Goal: Information Seeking & Learning: Learn about a topic

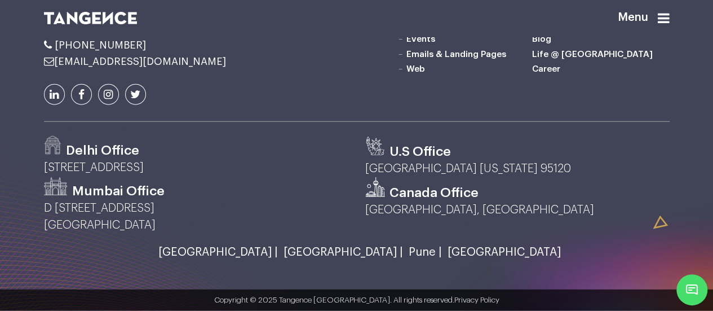
scroll to position [1597, 0]
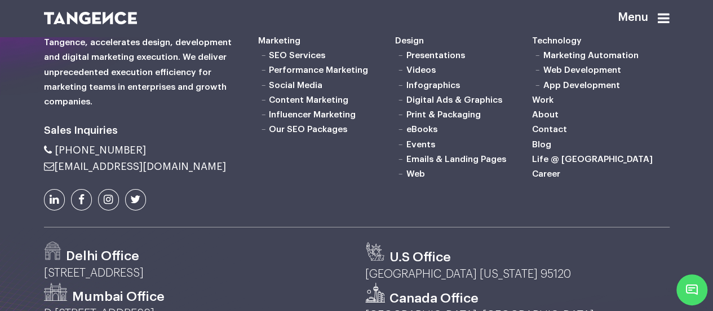
scroll to position [1848, 0]
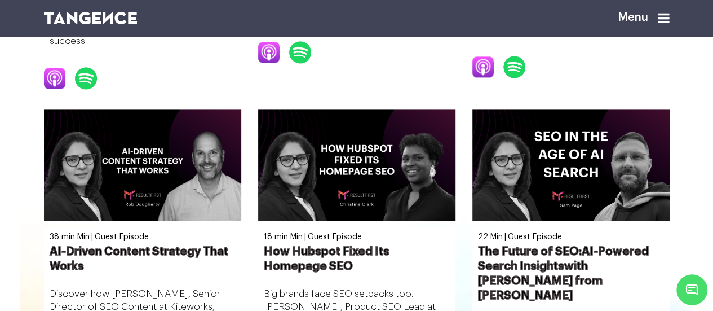
scroll to position [756, 0]
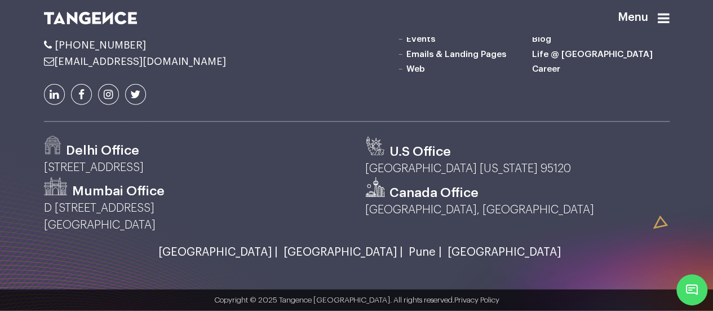
scroll to position [1564, 0]
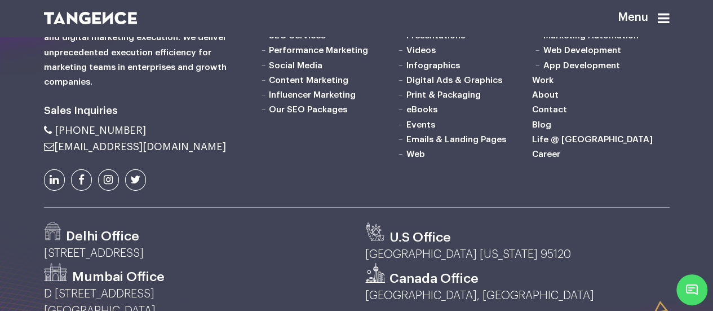
scroll to position [1869, 0]
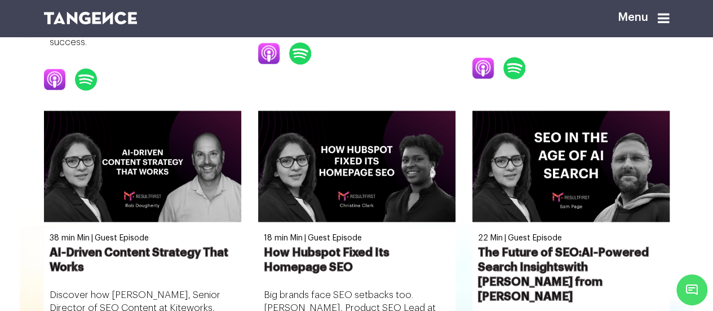
click at [668, 16] on icon at bounding box center [664, 18] width 12 height 14
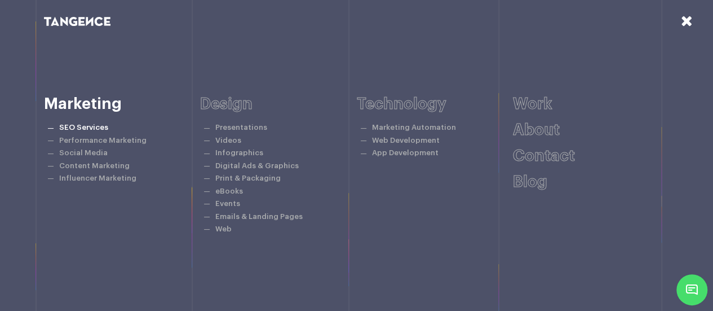
click at [101, 127] on link "SEO Services" at bounding box center [83, 126] width 49 height 7
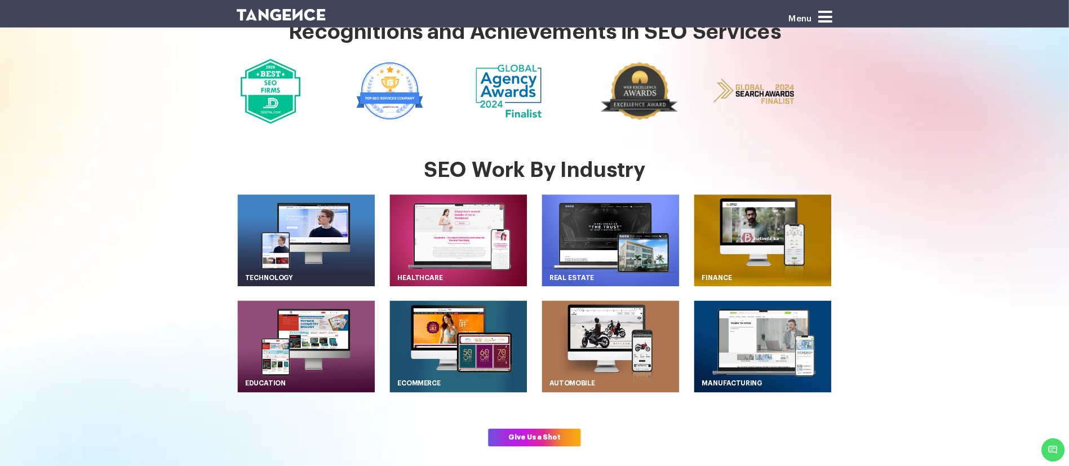
scroll to position [304, 0]
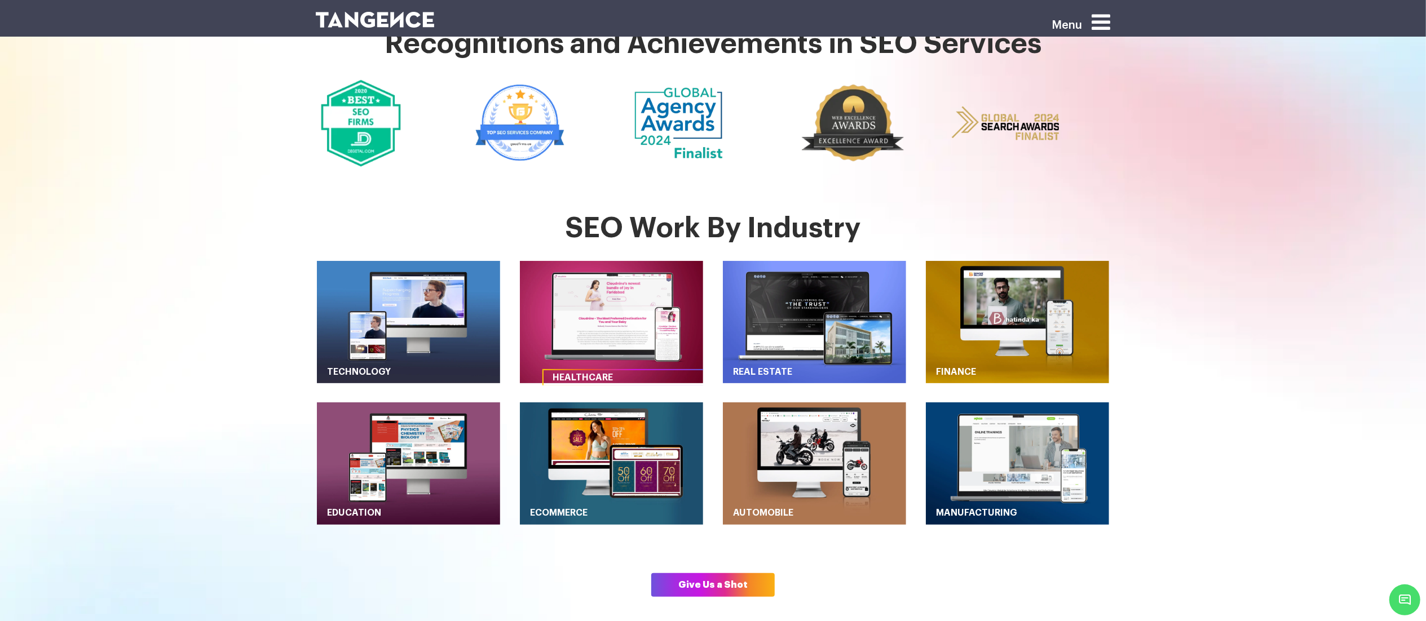
click at [607, 310] on img "button" at bounding box center [611, 322] width 183 height 122
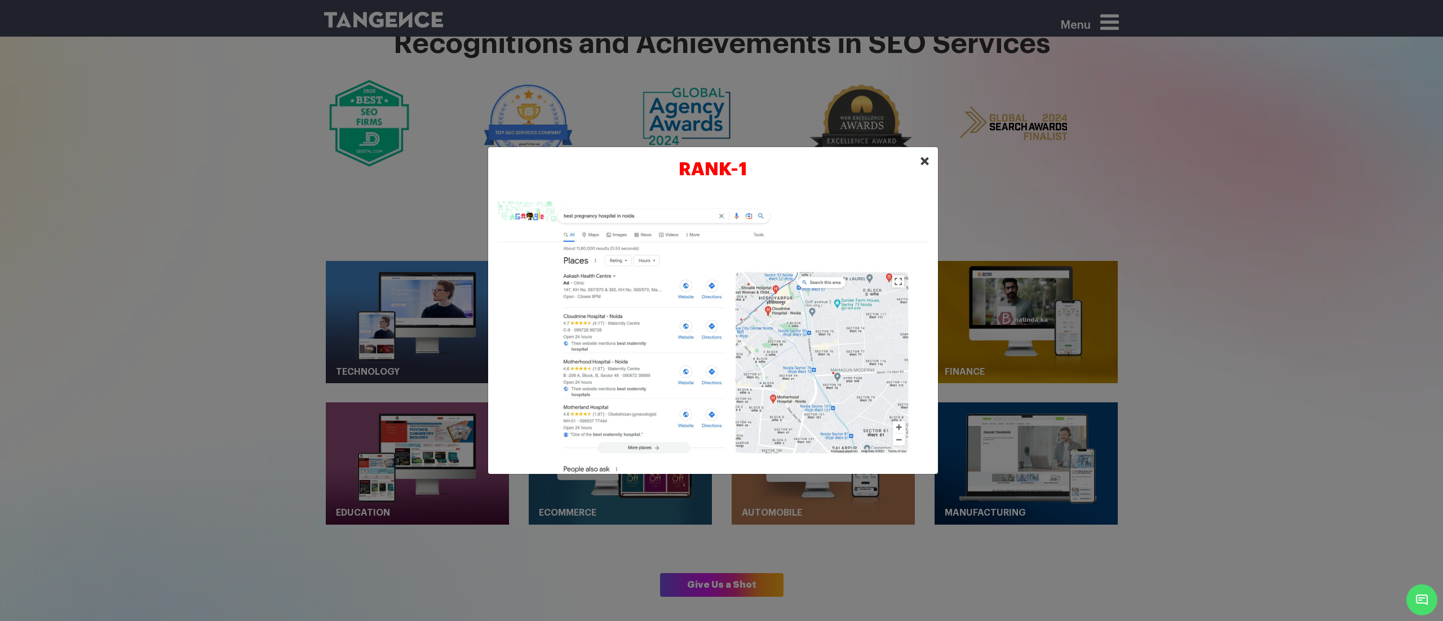
click at [713, 159] on span "×" at bounding box center [925, 161] width 10 height 17
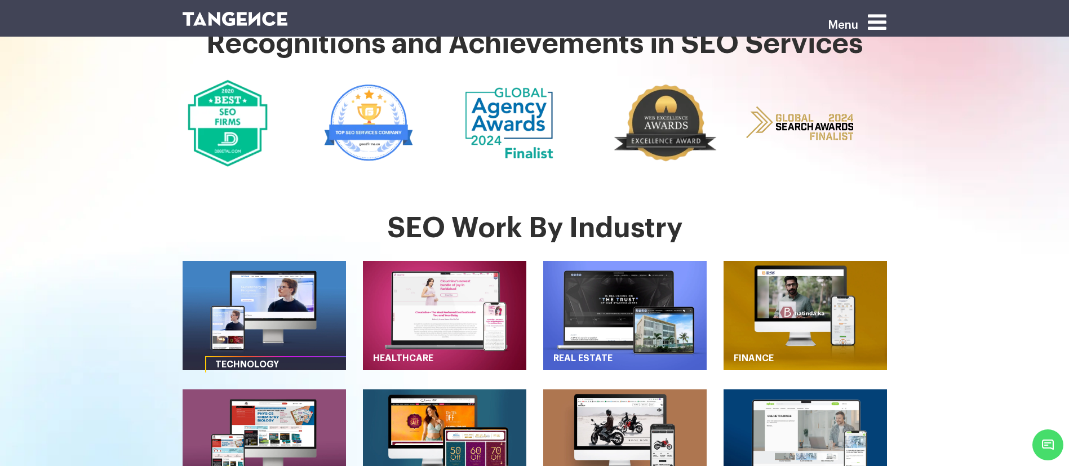
click at [282, 309] on img "button" at bounding box center [264, 315] width 163 height 109
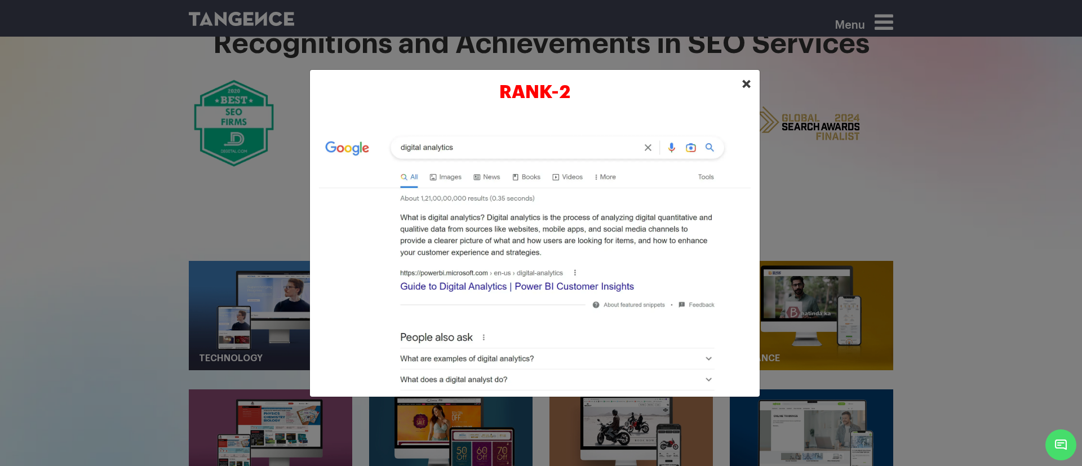
click at [713, 77] on button "×" at bounding box center [747, 84] width 28 height 35
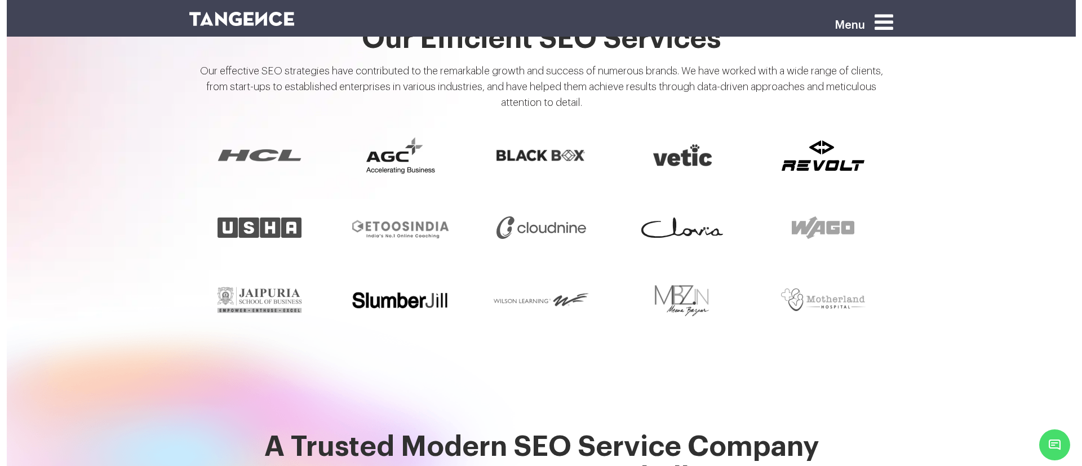
scroll to position [944, 0]
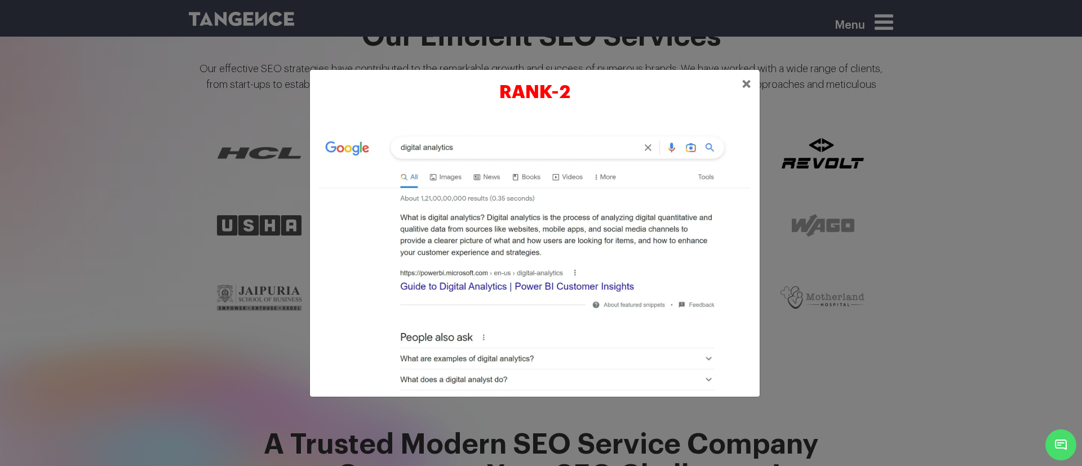
click at [713, 88] on span "×" at bounding box center [747, 84] width 10 height 17
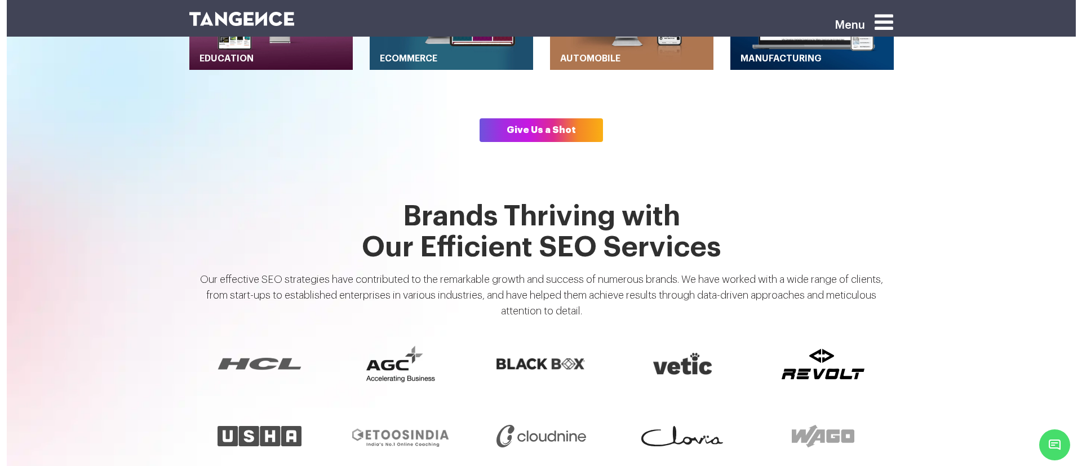
scroll to position [734, 0]
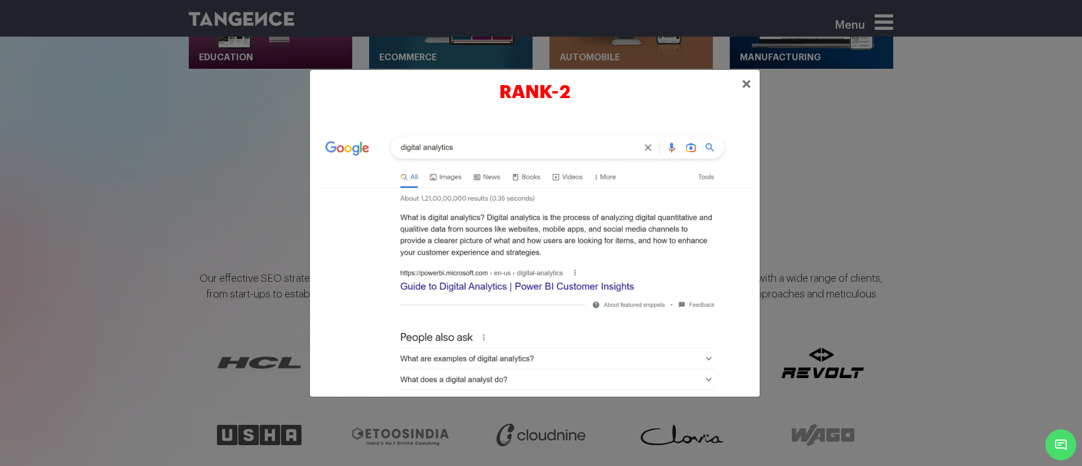
click at [713, 78] on span "×" at bounding box center [747, 84] width 10 height 17
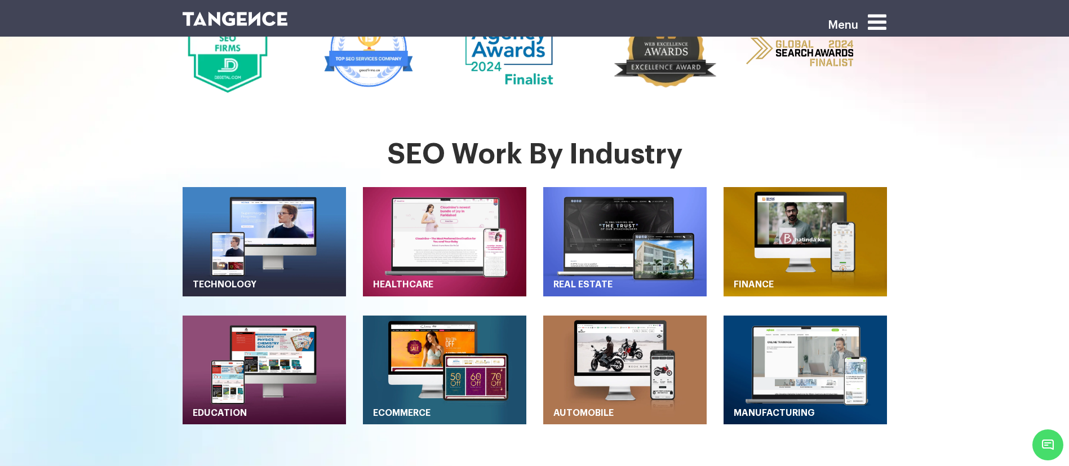
scroll to position [372, 0]
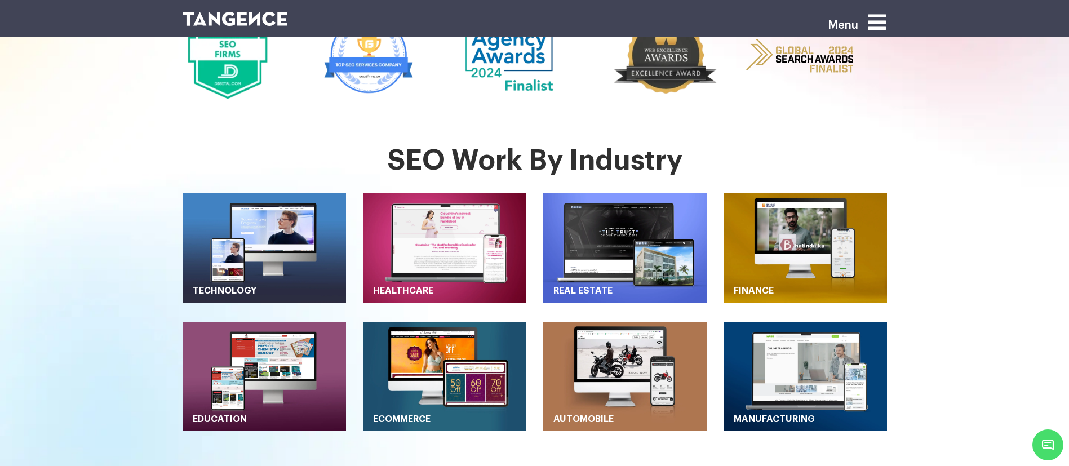
click at [713, 193] on img "button" at bounding box center [805, 247] width 163 height 109
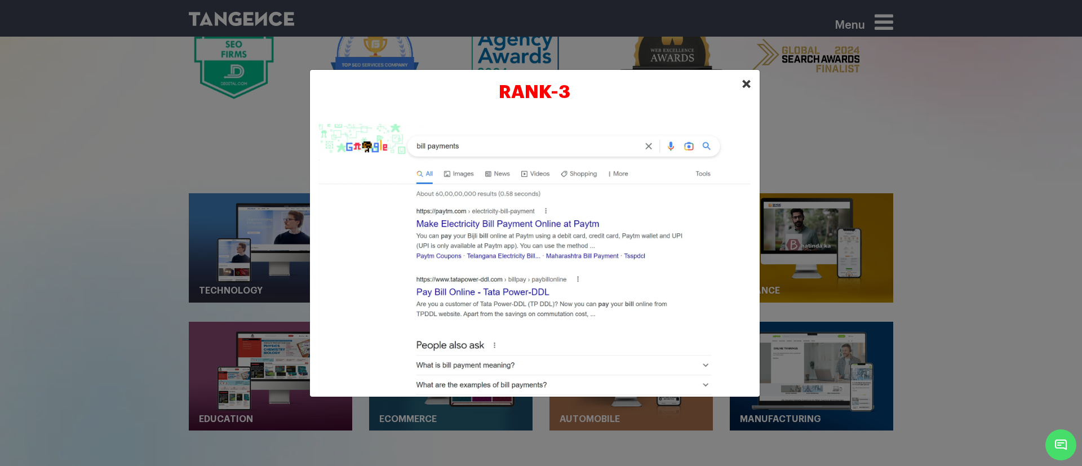
click at [713, 85] on span "×" at bounding box center [747, 84] width 10 height 17
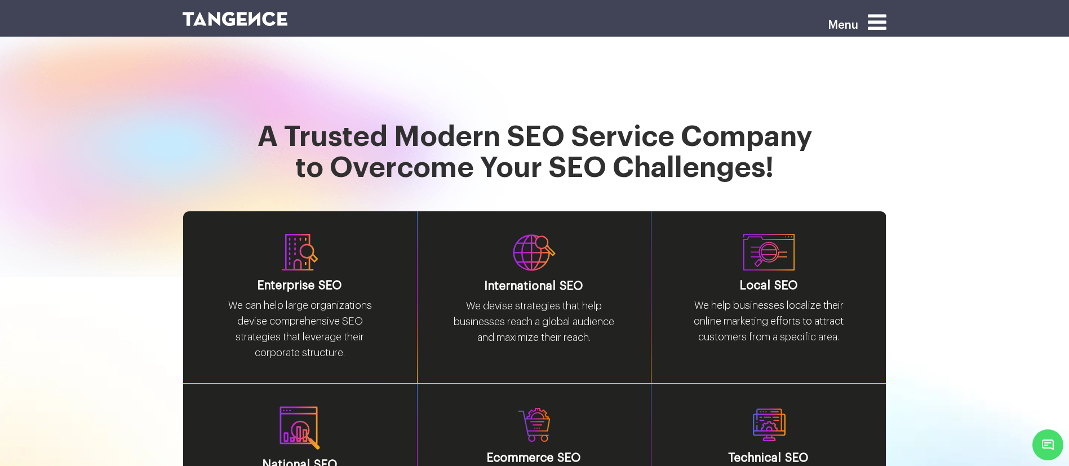
scroll to position [1258, 0]
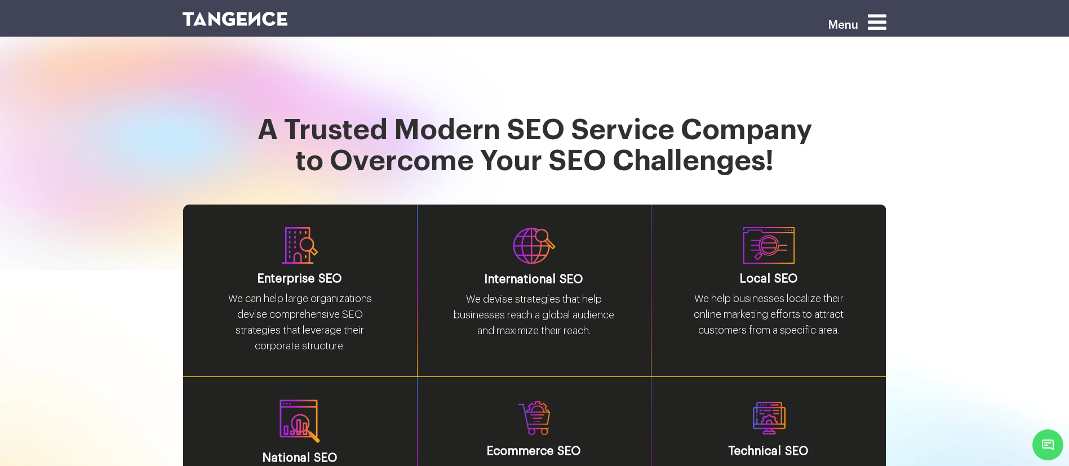
click at [713, 273] on h3 "Local SEO" at bounding box center [768, 279] width 167 height 12
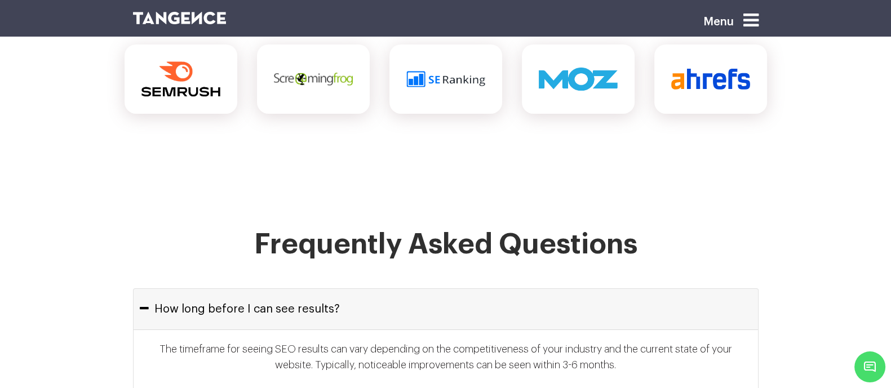
scroll to position [4822, 0]
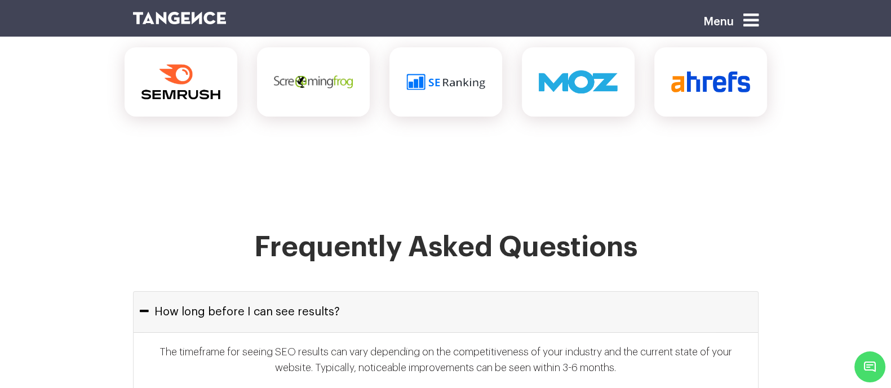
click at [635, 292] on button "How long before I can see results?" at bounding box center [446, 312] width 625 height 41
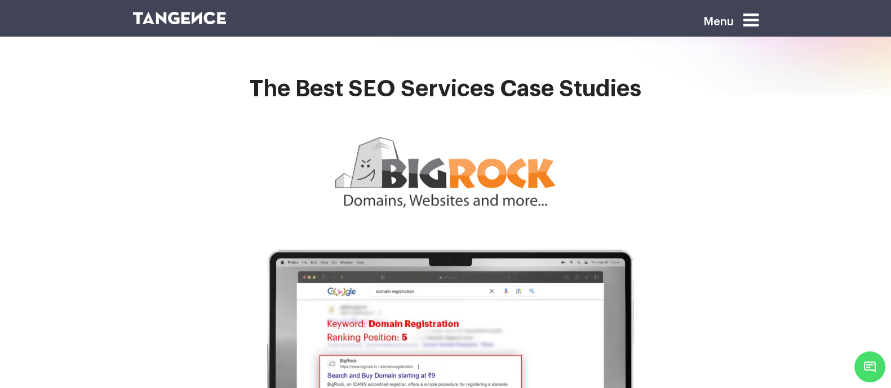
scroll to position [3179, 0]
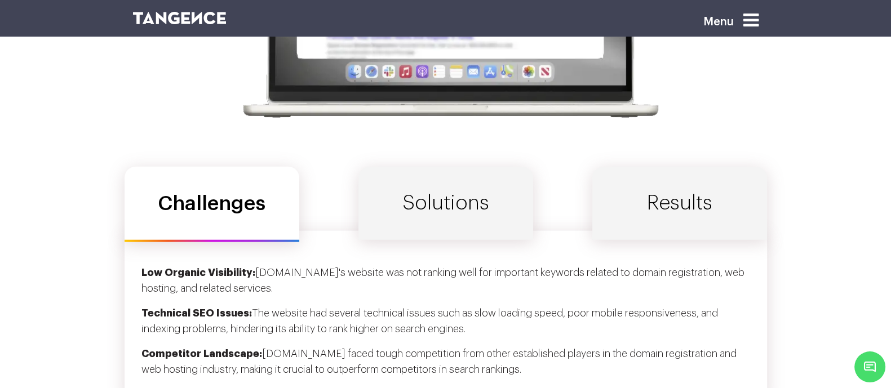
click at [552, 167] on div "Challenges Solutions Results" at bounding box center [446, 205] width 643 height 76
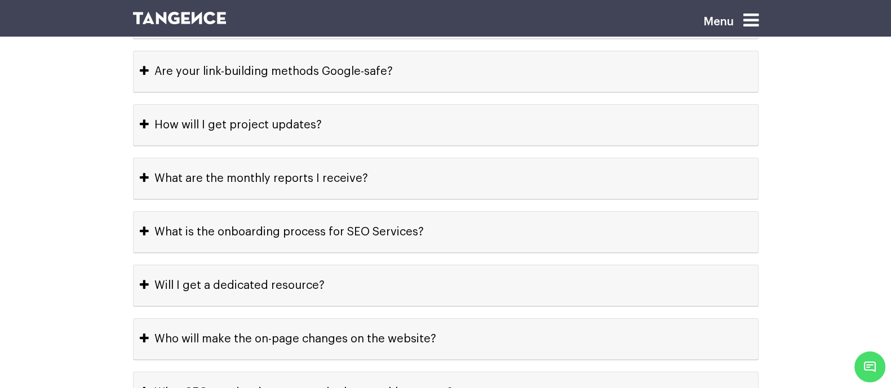
scroll to position [5221, 0]
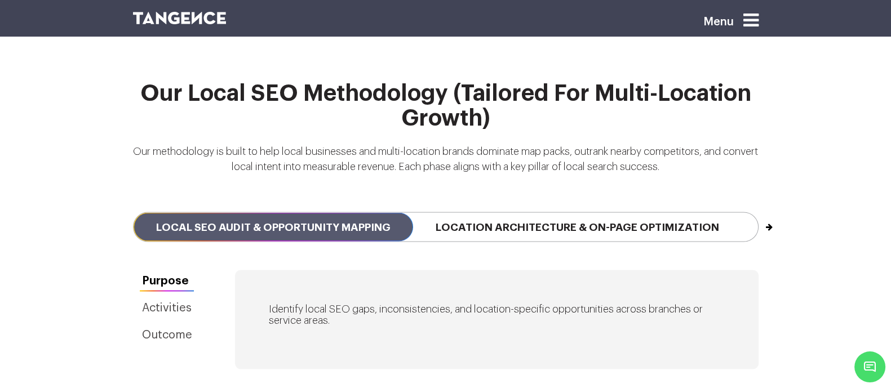
scroll to position [2477, 0]
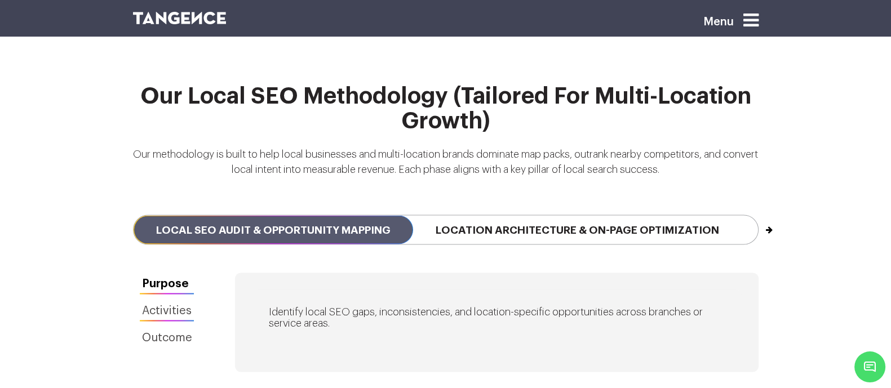
click at [148, 300] on link "Activities" at bounding box center [167, 310] width 68 height 21
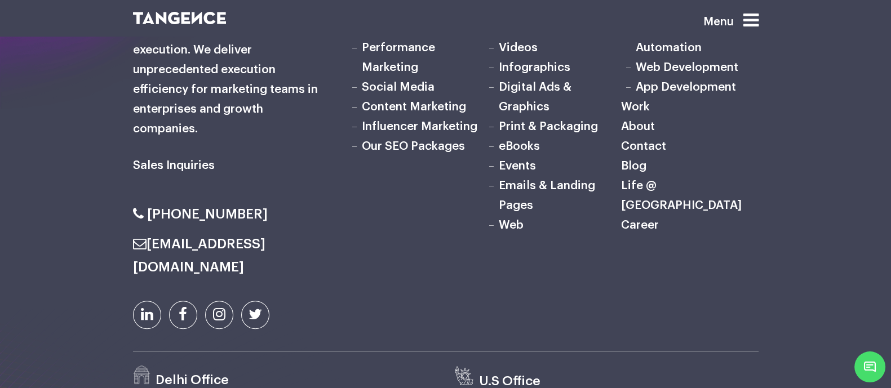
scroll to position [6247, 0]
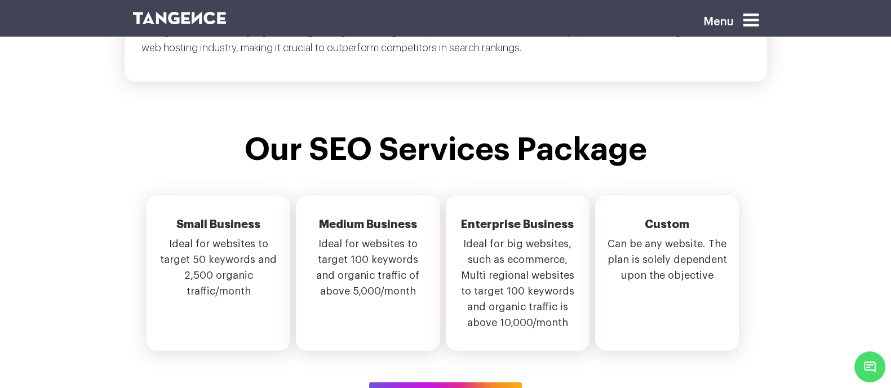
scroll to position [3900, 0]
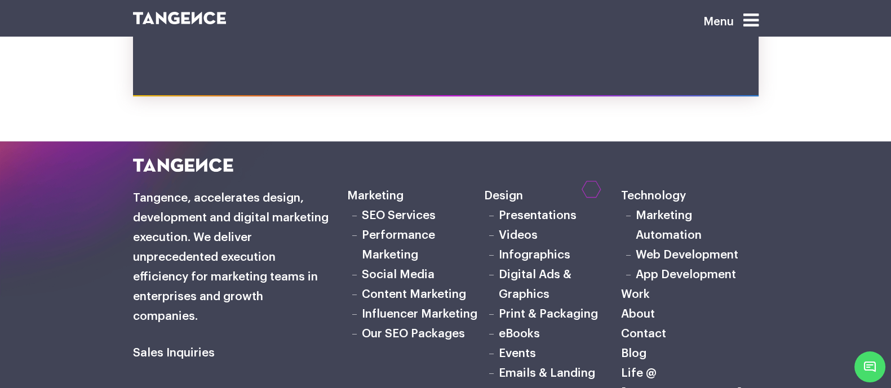
scroll to position [6265, 0]
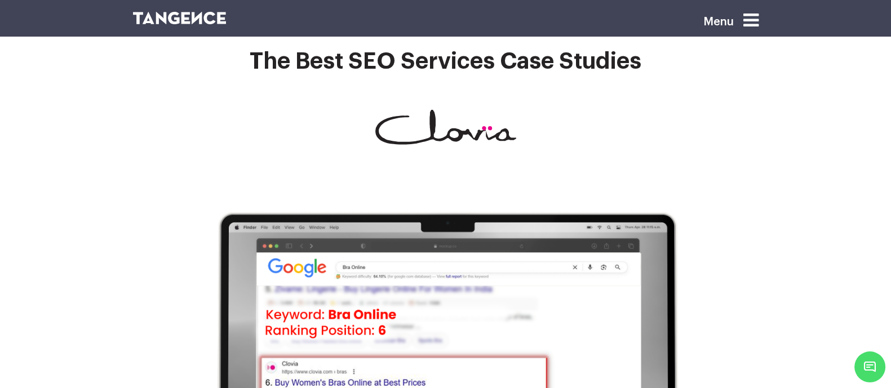
scroll to position [3389, 0]
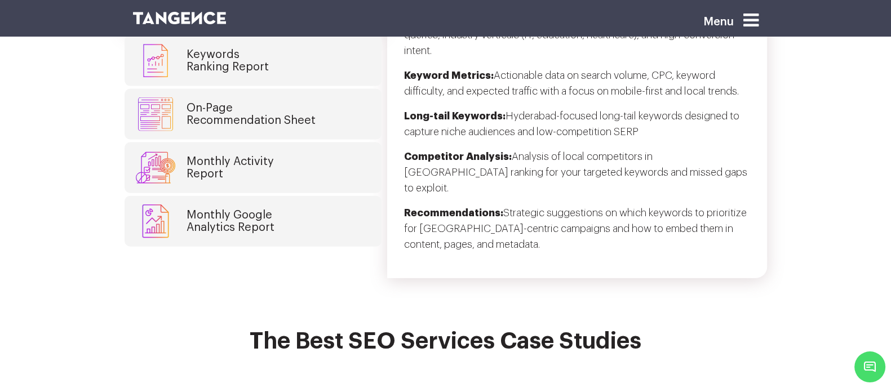
scroll to position [3155, 0]
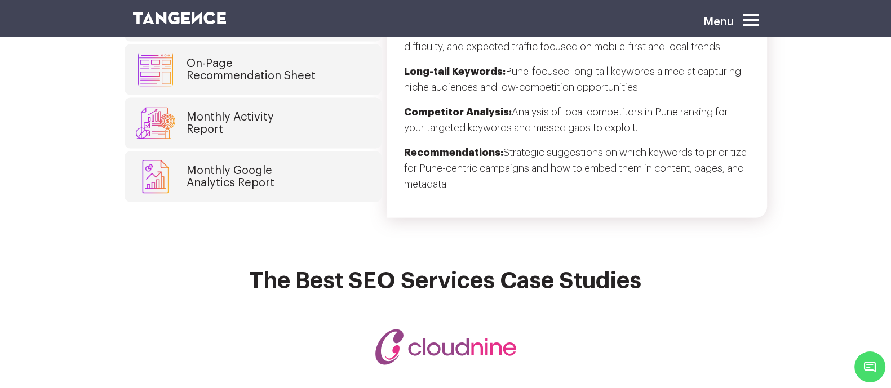
scroll to position [3047, 0]
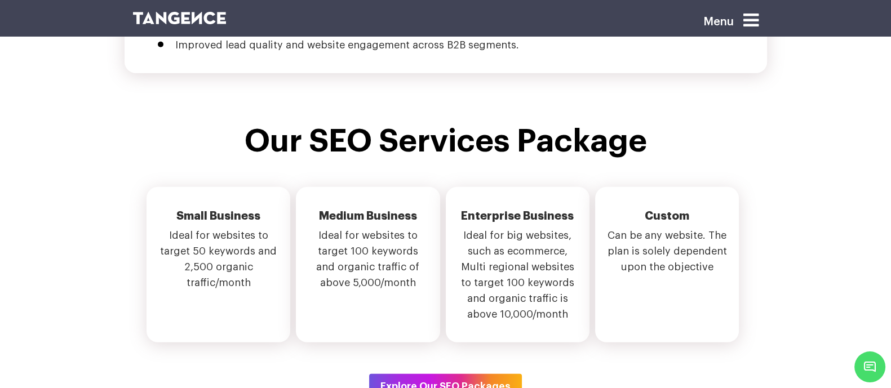
scroll to position [4066, 0]
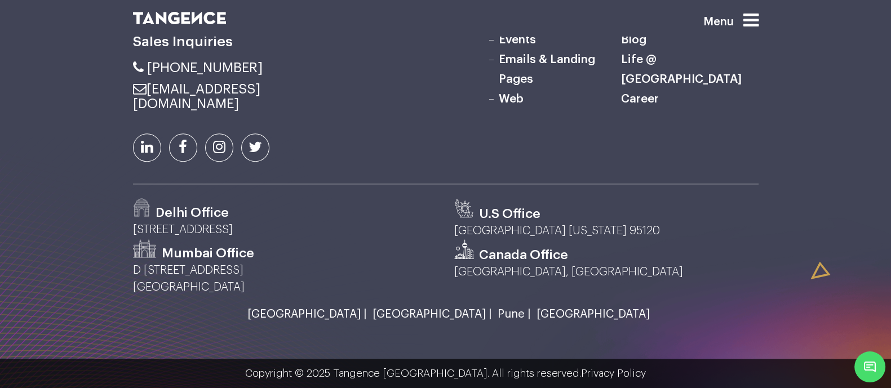
scroll to position [2154, 0]
